Goal: Find contact information: Find contact information

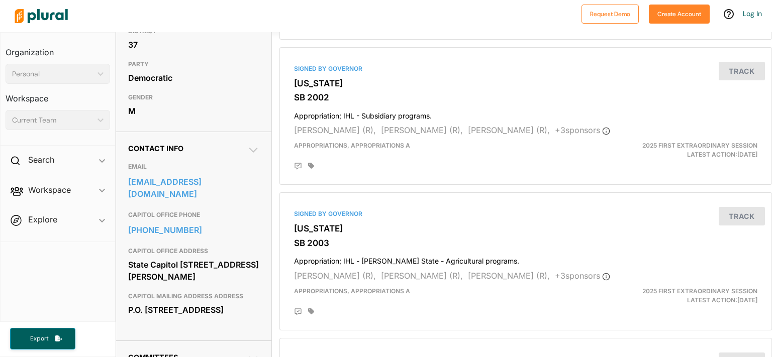
scroll to position [253, 0]
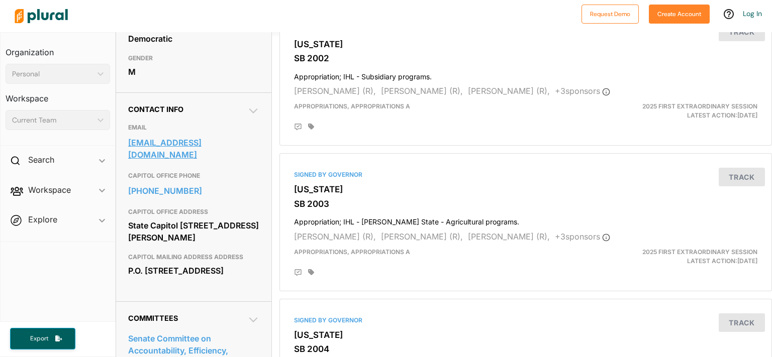
click at [142, 162] on link "abutler@senate.ms.gov" at bounding box center [194, 148] width 132 height 27
click at [211, 162] on link "abutler@senate.ms.gov" at bounding box center [194, 148] width 132 height 27
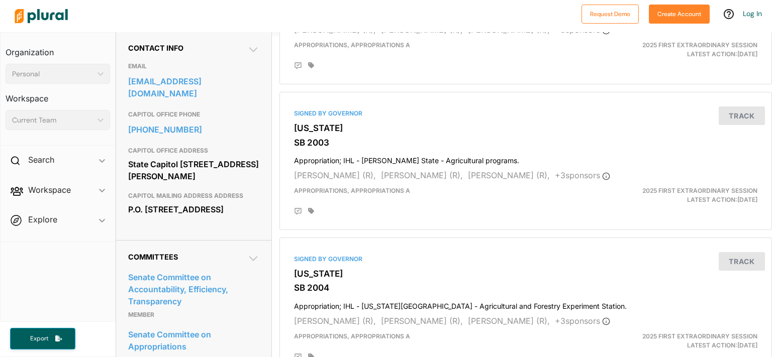
scroll to position [310, 0]
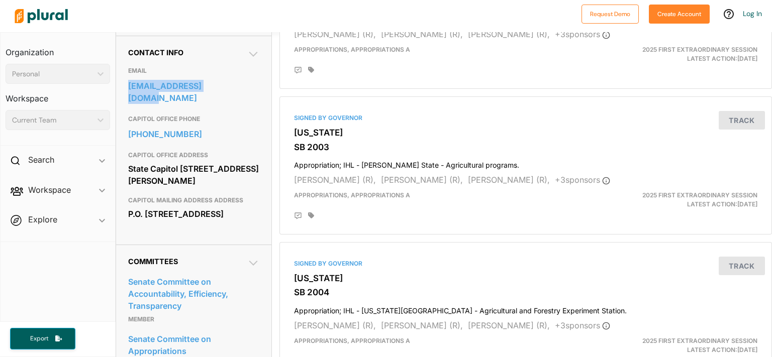
drag, startPoint x: 259, startPoint y: 153, endPoint x: 127, endPoint y: 155, distance: 132.2
click at [127, 155] on div "Contact Info EMAIL abutler@senate.ms.gov CAPITOL OFFICE PHONE 601-359-2224 CAPI…" at bounding box center [194, 140] width 156 height 209
copy link "abutler@senate.ms.gov"
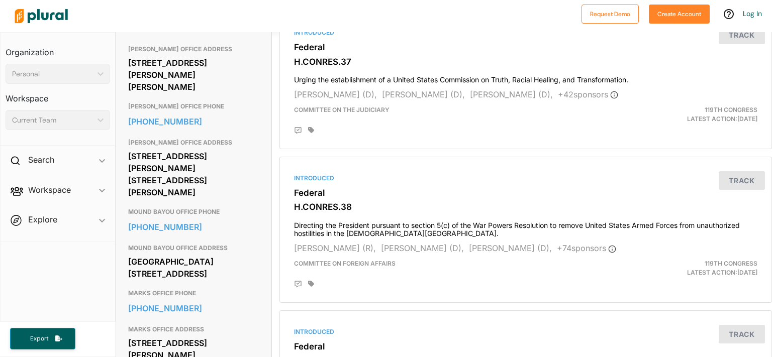
scroll to position [386, 0]
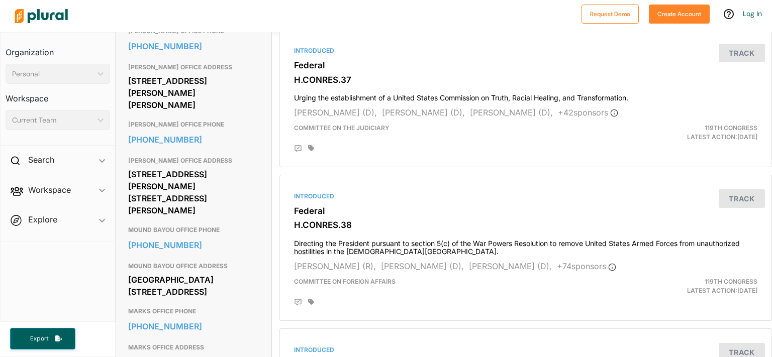
click at [225, 18] on link "https://benniethompson.house.gov/address_authentication?form=/contact/email" at bounding box center [194, 10] width 132 height 15
